Goal: Browse casually

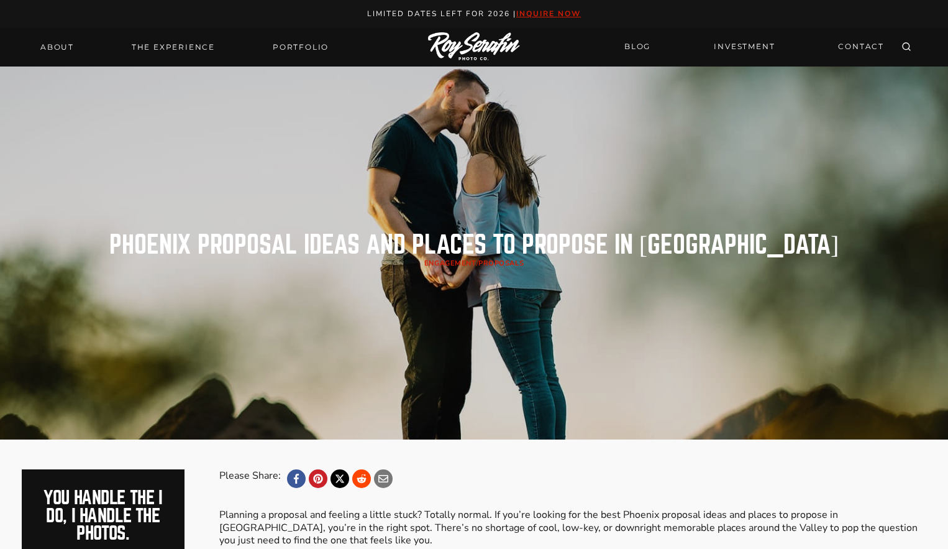
scroll to position [6, 0]
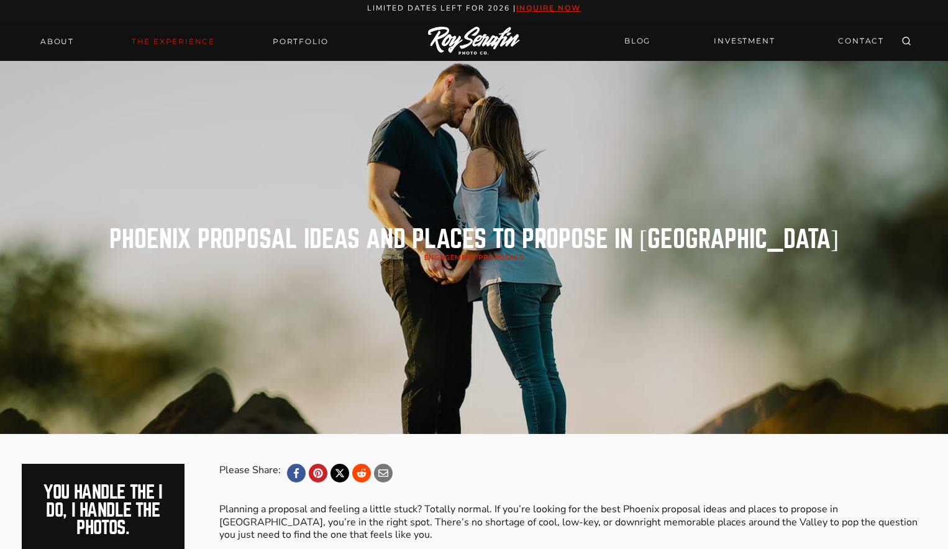
click at [199, 40] on link "THE EXPERIENCE" at bounding box center [173, 41] width 98 height 17
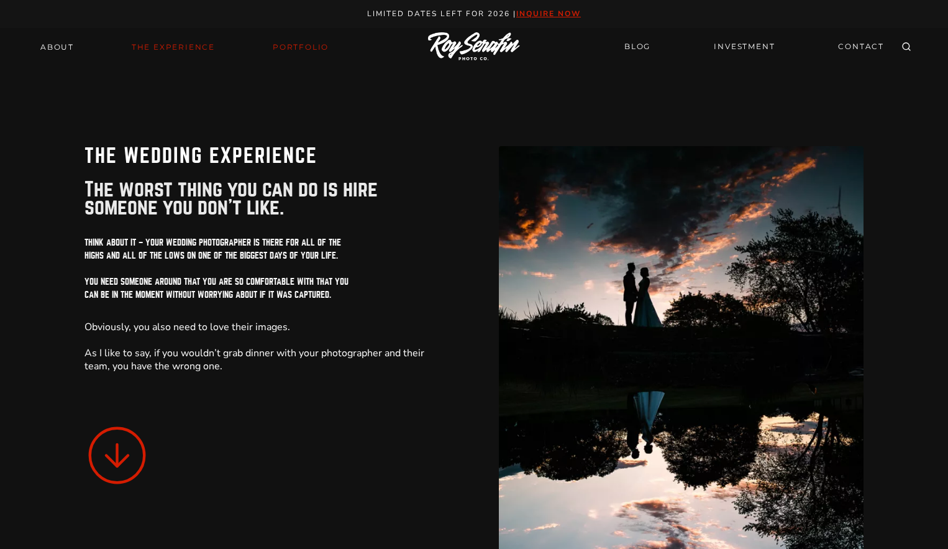
click at [316, 51] on link "Portfolio" at bounding box center [300, 47] width 71 height 17
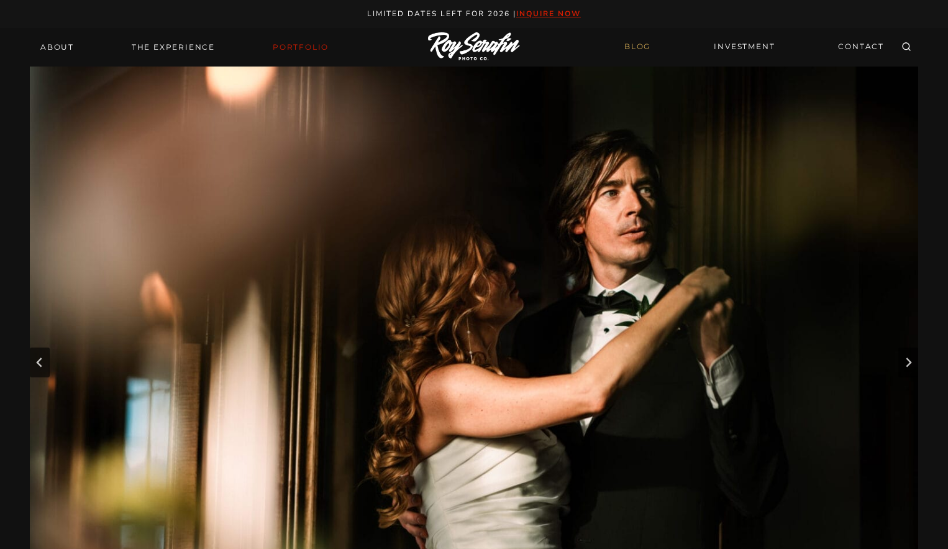
click at [634, 50] on link "BLOG" at bounding box center [637, 47] width 41 height 22
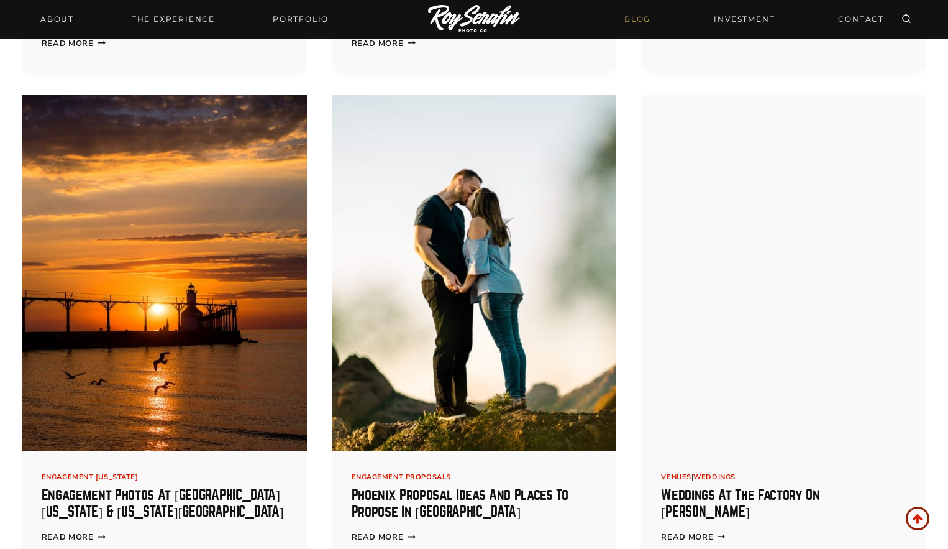
scroll to position [819, 0]
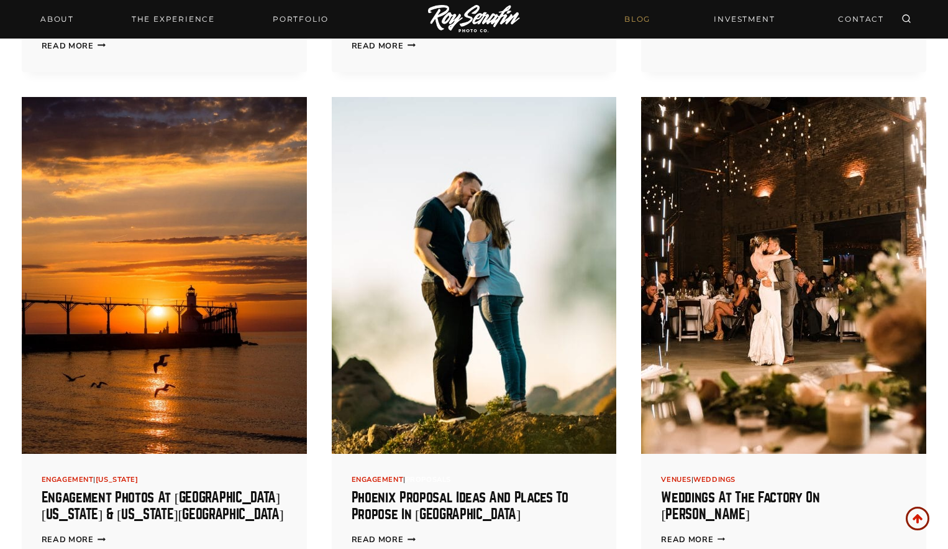
click at [431, 476] on link "Proposals" at bounding box center [428, 479] width 45 height 9
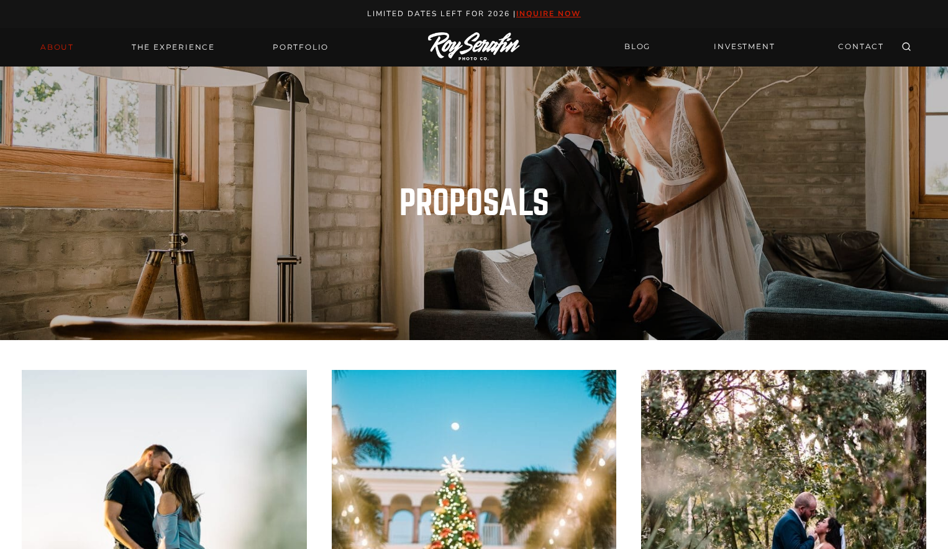
scroll to position [5, 0]
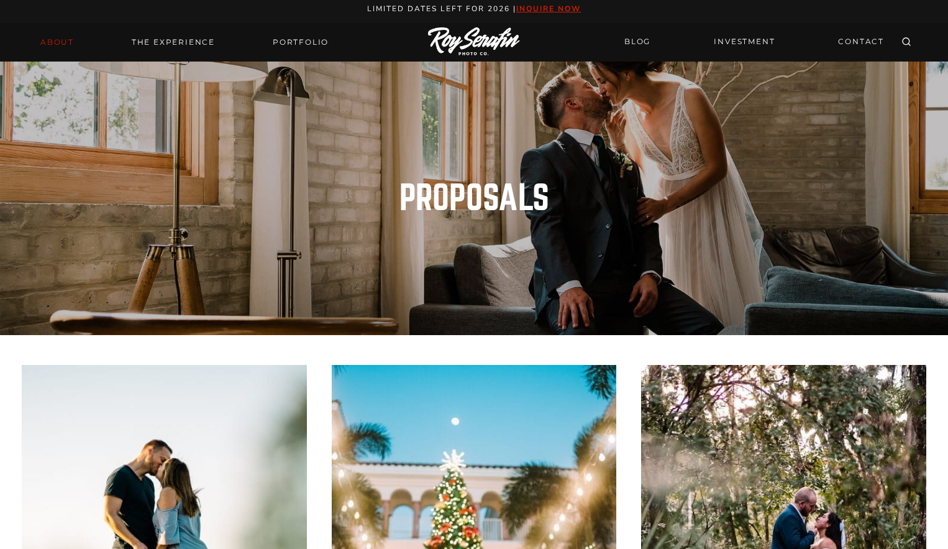
click at [66, 46] on link "About" at bounding box center [57, 42] width 48 height 17
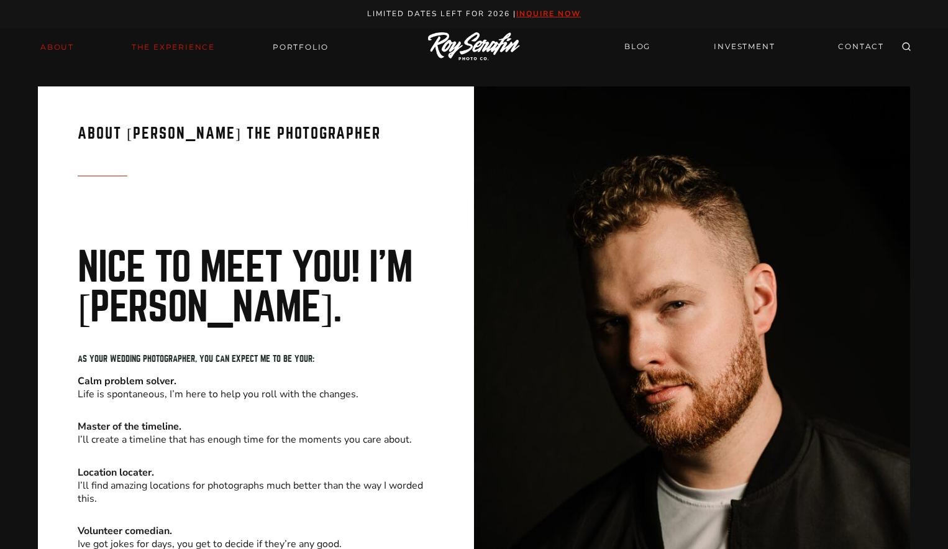
click at [174, 49] on link "THE EXPERIENCE" at bounding box center [173, 47] width 98 height 17
